Goal: Navigation & Orientation: Find specific page/section

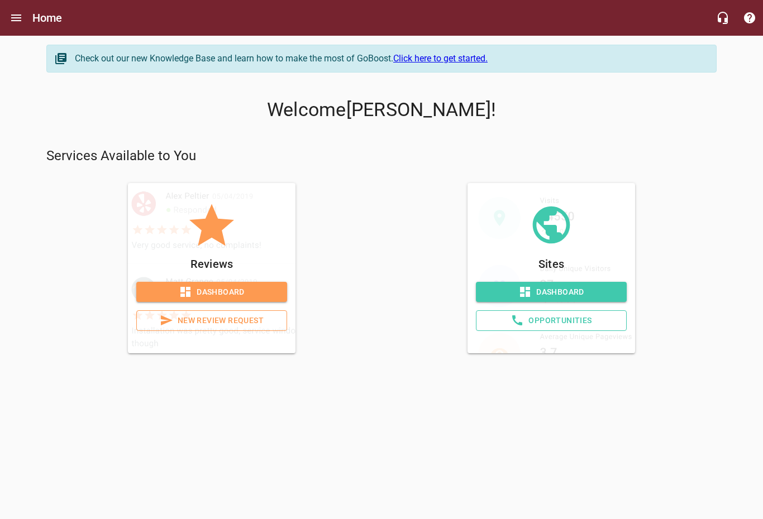
click at [256, 294] on span "Dashboard" at bounding box center [211, 292] width 133 height 14
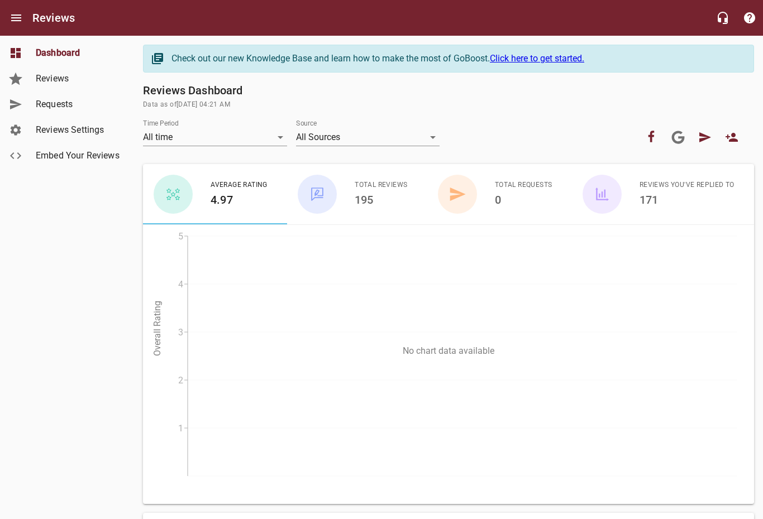
click at [235, 187] on span "Average Rating" at bounding box center [239, 185] width 57 height 11
click at [87, 73] on span "Reviews" at bounding box center [78, 78] width 85 height 13
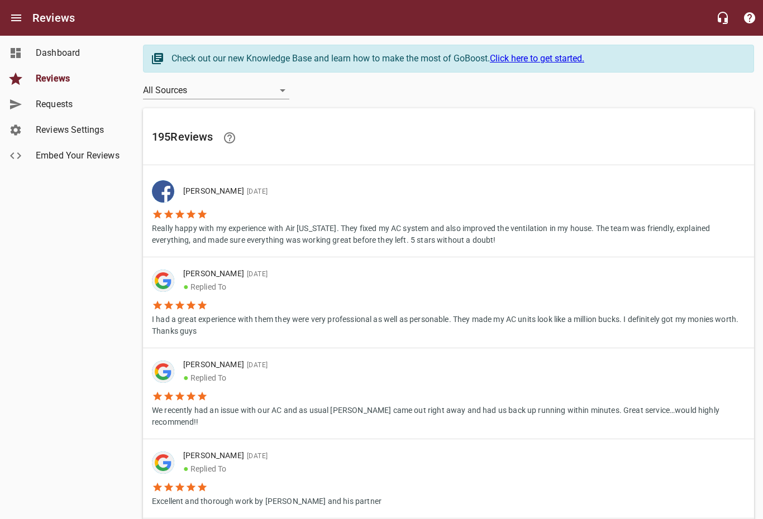
click at [90, 158] on span "Embed Your Reviews" at bounding box center [78, 155] width 85 height 13
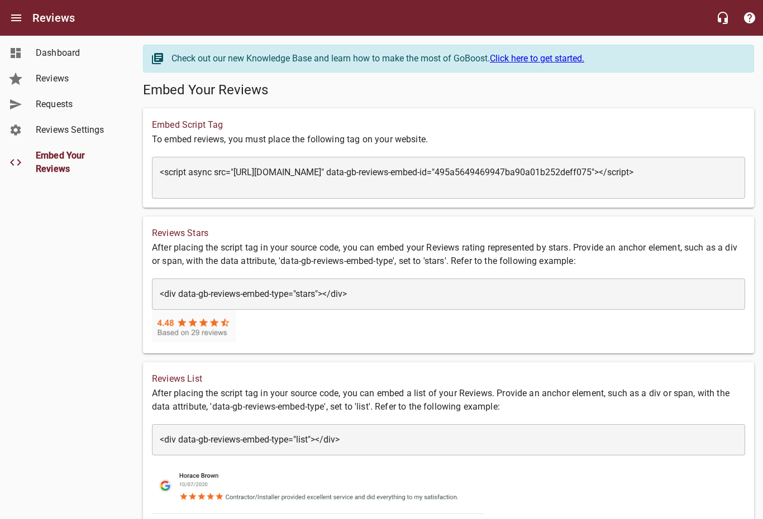
click at [71, 54] on span "Dashboard" at bounding box center [78, 52] width 85 height 13
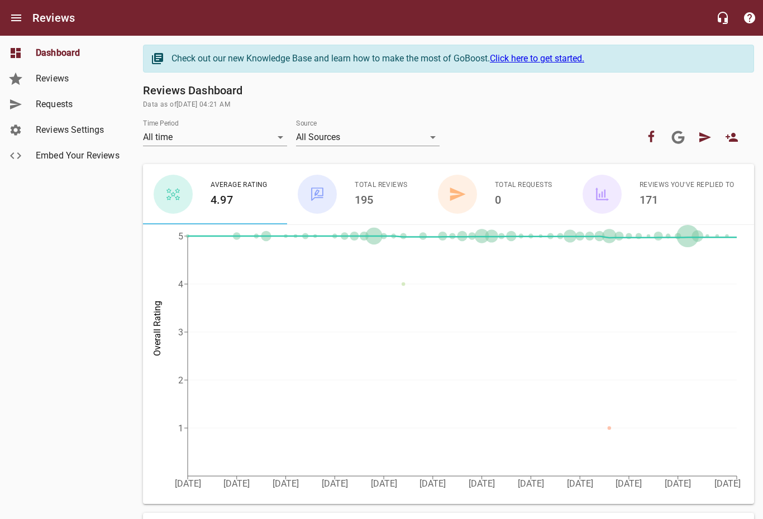
click at [71, 79] on span "Reviews" at bounding box center [78, 78] width 85 height 13
